Goal: Find contact information: Find contact information

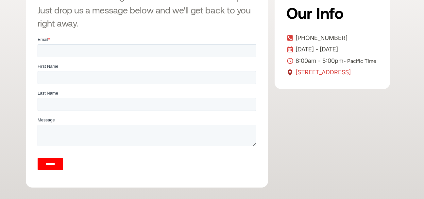
click at [351, 77] on span "[STREET_ADDRESS]" at bounding box center [322, 72] width 57 height 10
copy span "[STREET_ADDRESS]"
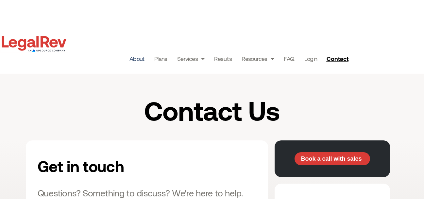
click at [138, 56] on link "About" at bounding box center [136, 58] width 15 height 9
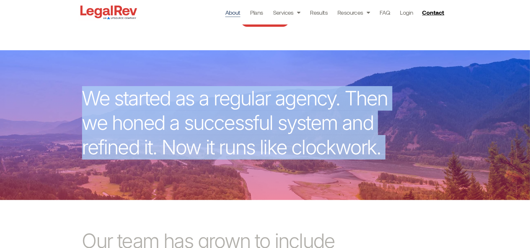
copy div "We started as a regular agency. Then we honed a successful system and refined i…"
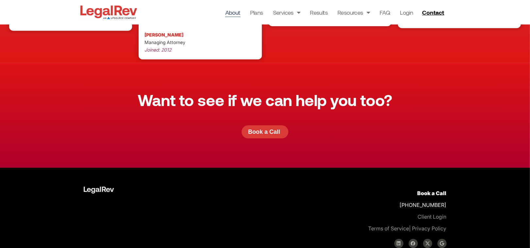
scroll to position [1827, 0]
